Goal: Transaction & Acquisition: Obtain resource

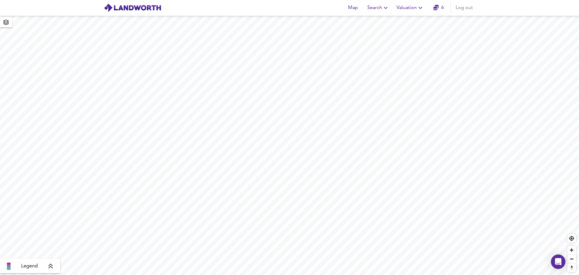
click at [420, 8] on icon "button" at bounding box center [421, 8] width 4 height 2
click at [410, 20] on li "New Valuation Report" at bounding box center [411, 21] width 72 height 11
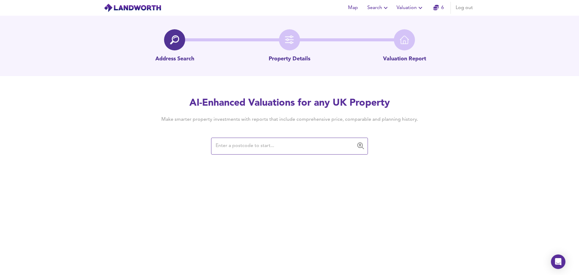
click at [231, 147] on input "text" at bounding box center [285, 145] width 142 height 11
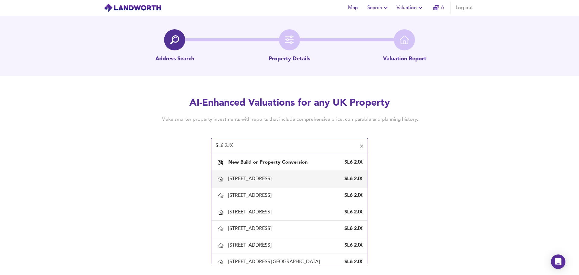
click at [257, 178] on div "[STREET_ADDRESS]" at bounding box center [251, 179] width 46 height 7
type input "[STREET_ADDRESS]"
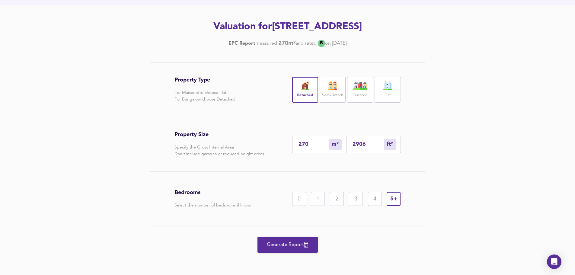
scroll to position [84, 0]
click at [282, 243] on span "Generate Report" at bounding box center [287, 245] width 48 height 8
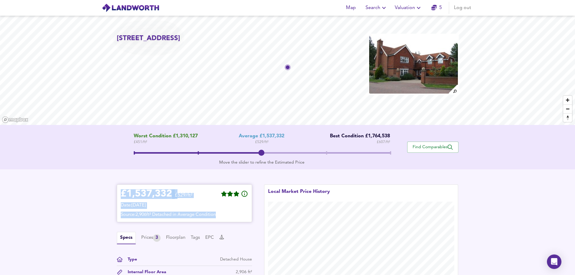
drag, startPoint x: 122, startPoint y: 194, endPoint x: 249, endPoint y: 222, distance: 130.5
click at [249, 222] on div "£ 1,537,332 £529/ft² Date: [DATE] Source: 2,906ft² Detached in Average Condition" at bounding box center [184, 203] width 135 height 38
copy div "£ 1,537,332 £529/ft² Date: [DATE] Source: 2,906ft² Detached in Average Condition"
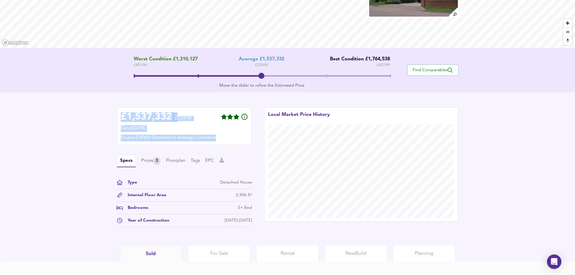
scroll to position [112, 0]
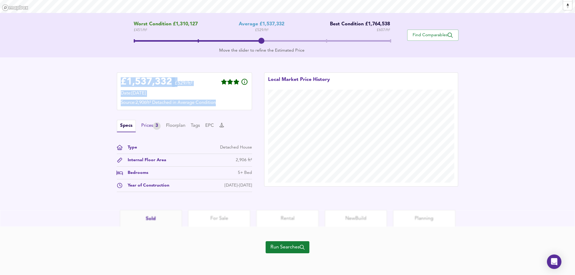
click at [145, 126] on div "Prices 3" at bounding box center [150, 126] width 19 height 8
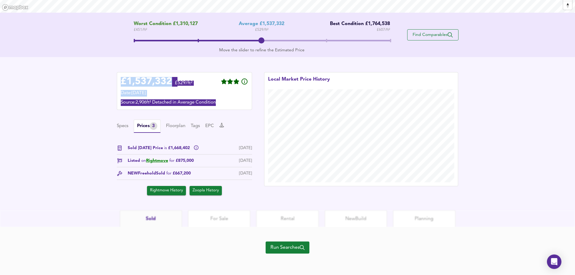
click at [433, 36] on span "Find Comparables" at bounding box center [432, 35] width 45 height 6
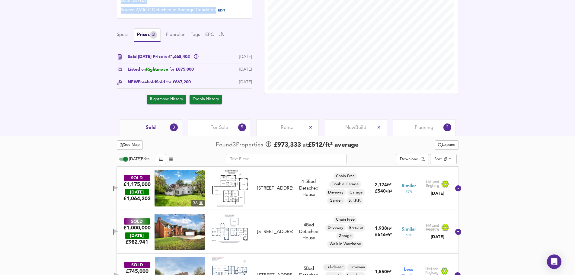
scroll to position [205, 0]
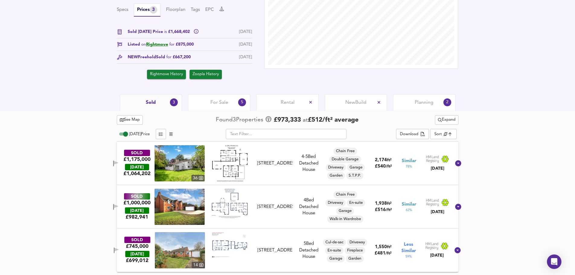
click at [427, 102] on span "Planning" at bounding box center [424, 102] width 19 height 7
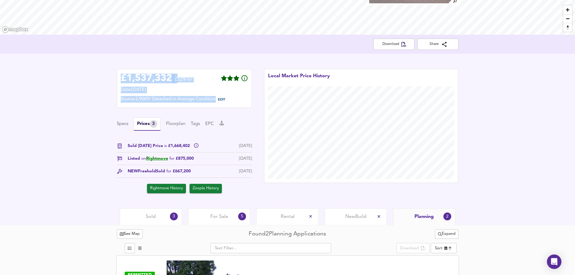
scroll to position [166, 0]
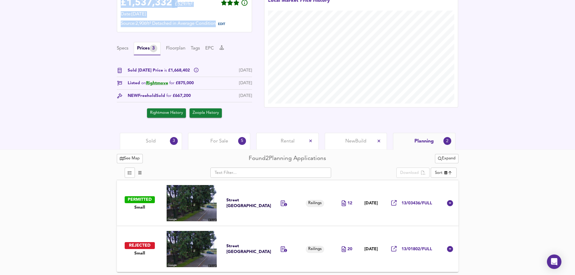
click at [215, 140] on span "For Sale" at bounding box center [219, 141] width 18 height 7
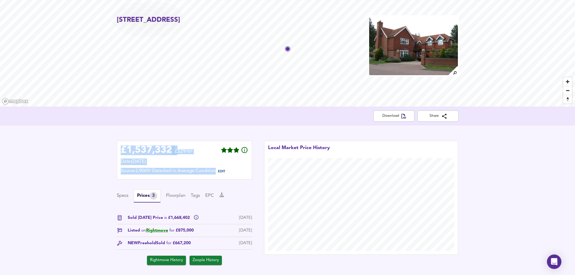
scroll to position [20, 0]
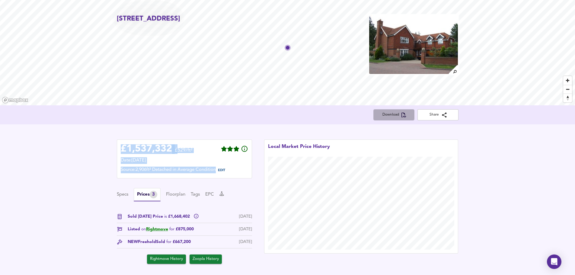
click at [392, 113] on span "Download" at bounding box center [393, 115] width 31 height 6
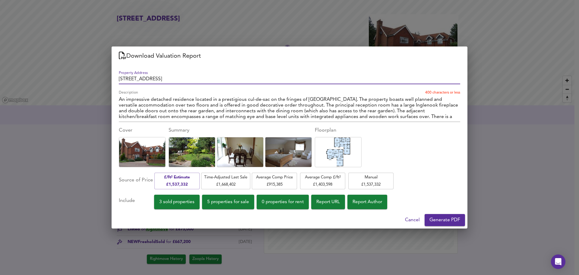
click at [443, 220] on span "Generate PDF" at bounding box center [445, 220] width 31 height 8
